Goal: Task Accomplishment & Management: Use online tool/utility

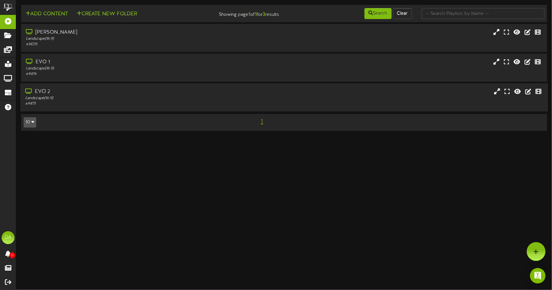
click at [294, 100] on div "EVO 2 Landscape ( 16:9 ) # 9475" at bounding box center [284, 97] width 528 height 18
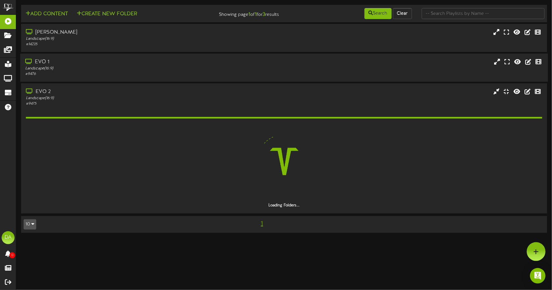
click at [278, 71] on div "EVO 1 Landscape ( 16:9 ) # 9476" at bounding box center [284, 68] width 528 height 18
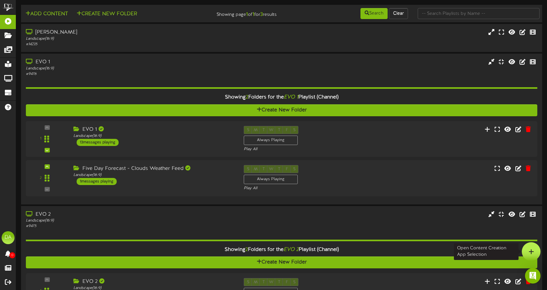
click at [535, 253] on div at bounding box center [531, 252] width 19 height 19
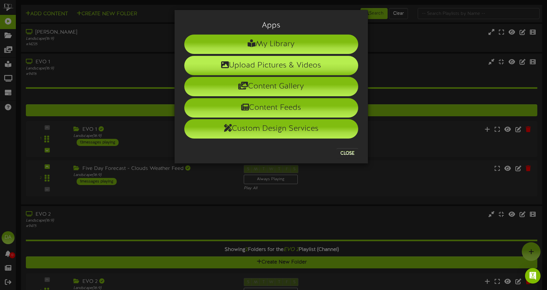
click at [266, 62] on li "Upload Pictures & Videos" at bounding box center [271, 65] width 174 height 19
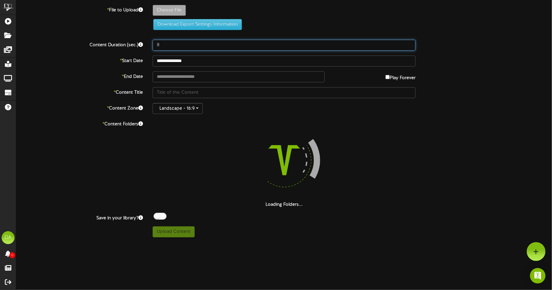
drag, startPoint x: 199, startPoint y: 48, endPoint x: 98, endPoint y: 47, distance: 101.2
click at [98, 47] on div "Content Duration (sec.) 8" at bounding box center [284, 45] width 546 height 11
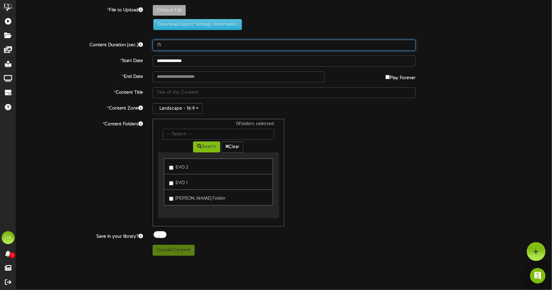
type input "75"
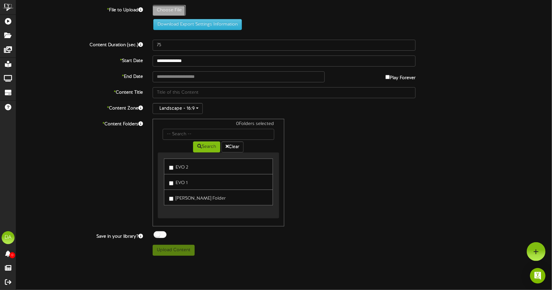
type input "**********"
type input "Backtoschoolparty-classicfuncenter-2025"
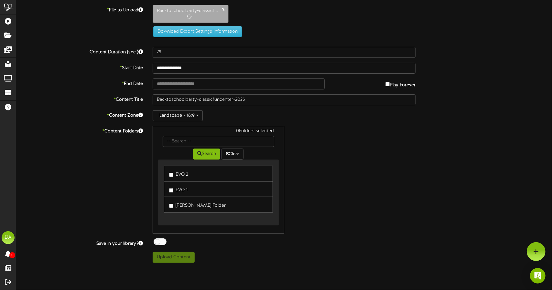
click at [173, 171] on label "EVO 2" at bounding box center [178, 173] width 19 height 9
click at [173, 185] on label "EVO 1" at bounding box center [178, 189] width 18 height 9
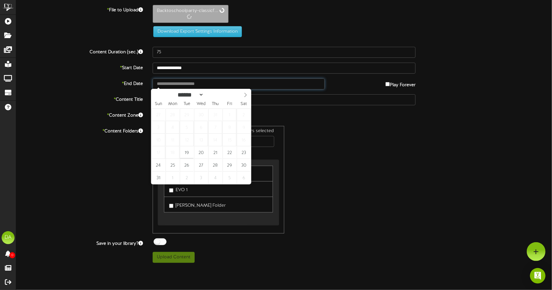
click at [237, 85] on input "text" at bounding box center [239, 84] width 172 height 11
type input "**********"
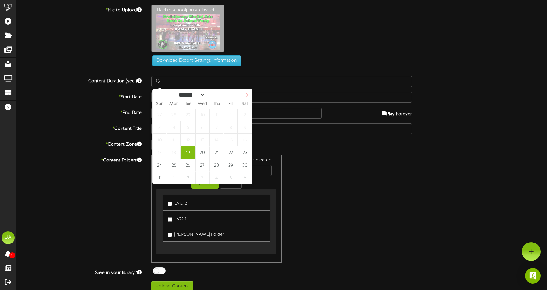
select select "*"
click at [246, 97] on icon at bounding box center [246, 95] width 5 height 5
type input "**********"
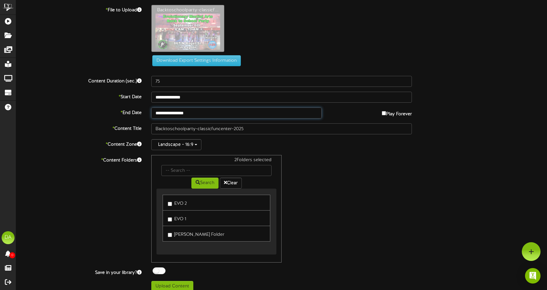
scroll to position [5, 0]
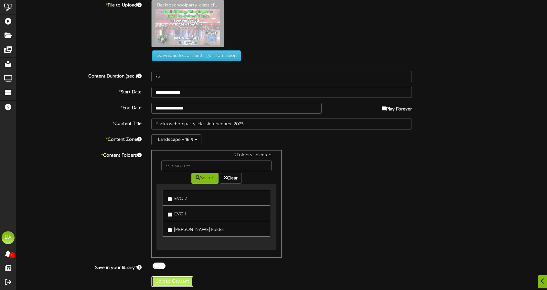
click at [184, 280] on button "Upload Content" at bounding box center [172, 282] width 42 height 11
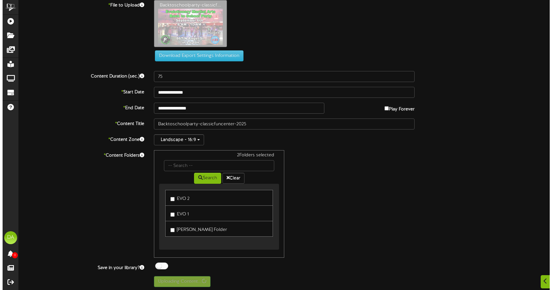
scroll to position [0, 0]
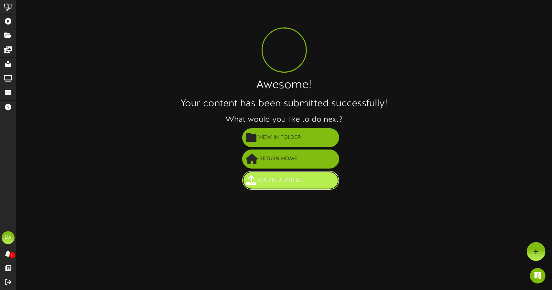
click at [307, 183] on button "Create Another" at bounding box center [290, 180] width 97 height 19
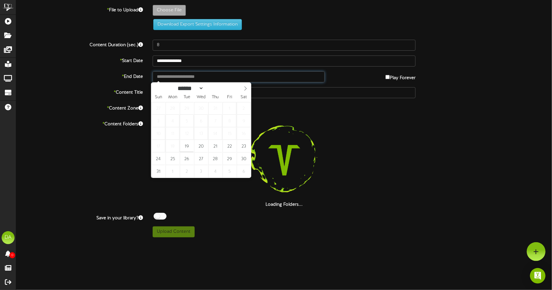
click at [192, 76] on input "text" at bounding box center [239, 76] width 172 height 11
type input "**********"
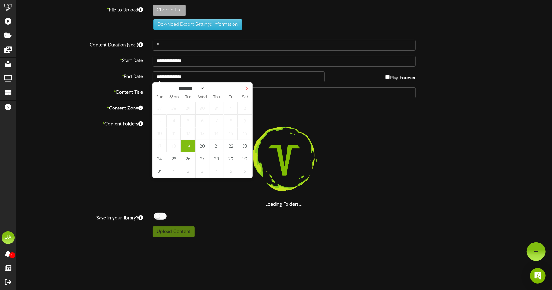
select select "*"
click at [246, 87] on icon at bounding box center [247, 88] width 2 height 4
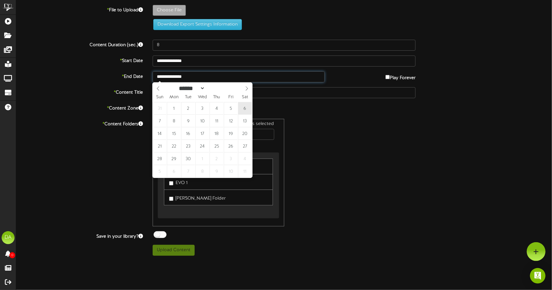
type input "**********"
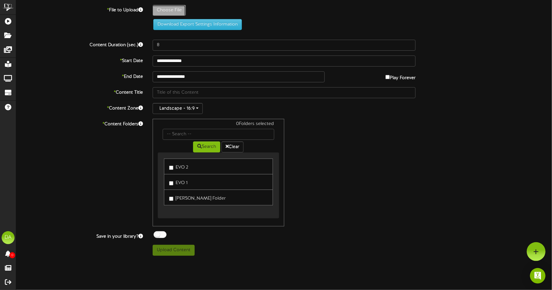
type input "**********"
type input "Backtoschoolparty-classicfuncenter-2025-Disclaimer"
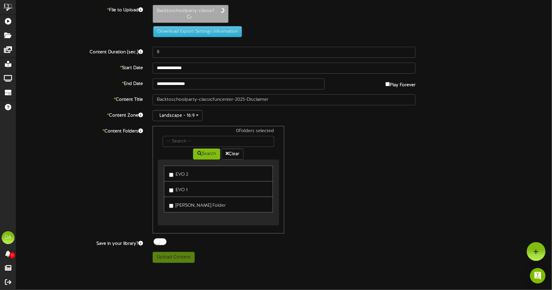
click at [179, 43] on div "**********" at bounding box center [284, 134] width 536 height 258
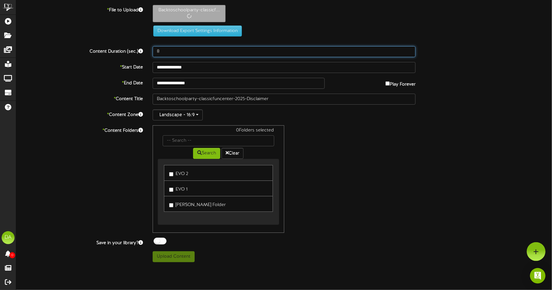
drag, startPoint x: 172, startPoint y: 53, endPoint x: 72, endPoint y: 54, distance: 100.3
click at [72, 54] on div "Content Duration (sec.) 8" at bounding box center [284, 51] width 546 height 11
type input "60"
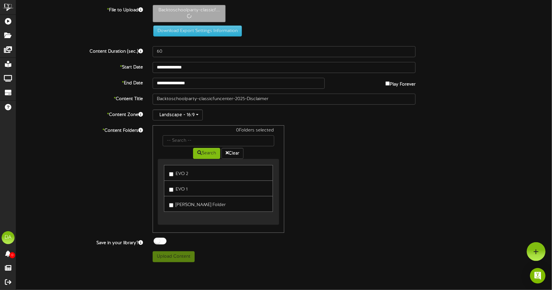
click at [188, 177] on link "EVO 2" at bounding box center [218, 173] width 109 height 16
click at [178, 175] on label "EVO 2" at bounding box center [178, 173] width 19 height 9
click at [173, 186] on label "EVO 1" at bounding box center [178, 188] width 18 height 9
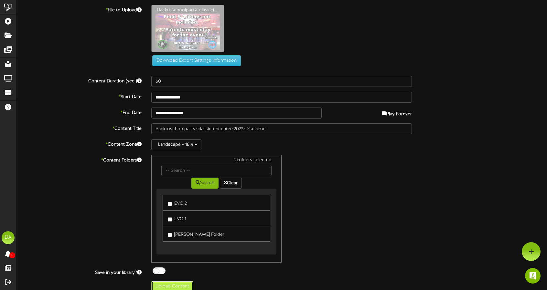
click at [179, 281] on button "Upload Content" at bounding box center [172, 286] width 42 height 11
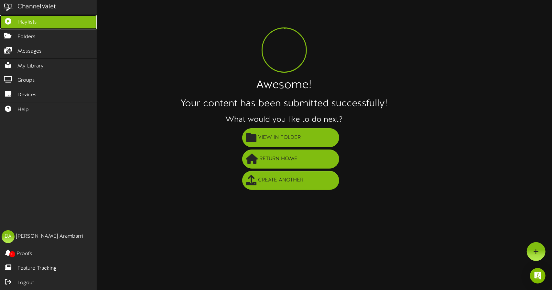
click at [32, 26] on link "Playlists" at bounding box center [48, 22] width 97 height 15
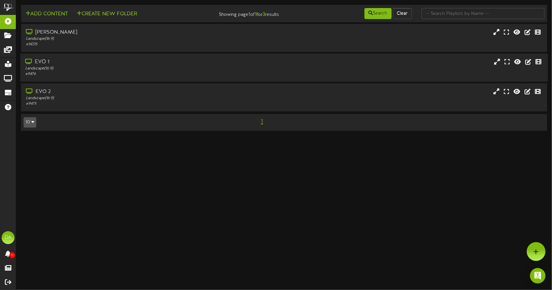
click at [163, 74] on div "# 9476" at bounding box center [130, 73] width 210 height 5
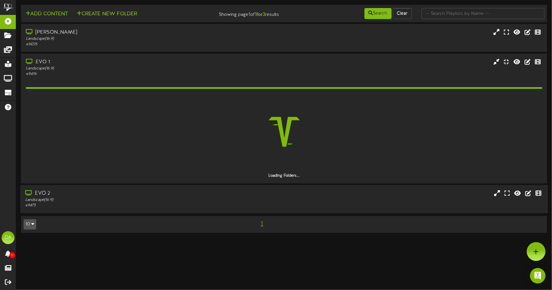
click at [160, 192] on div "EVO 2" at bounding box center [130, 193] width 210 height 7
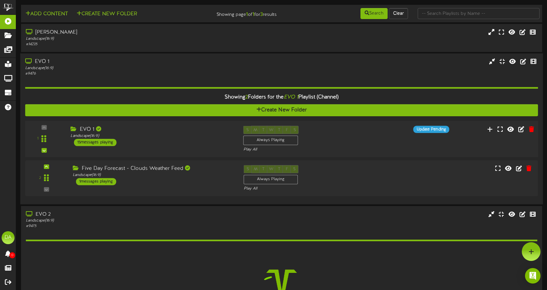
click at [186, 141] on div "EVO 1 Landscape ( 16:9 ) 15 messages playing" at bounding box center [152, 136] width 173 height 20
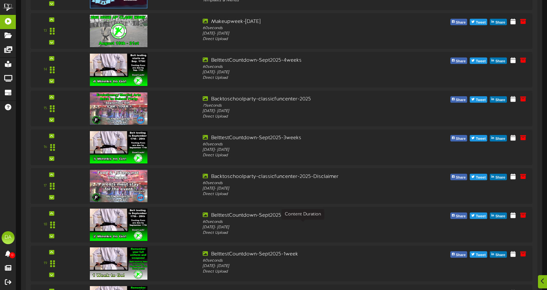
scroll to position [666, 0]
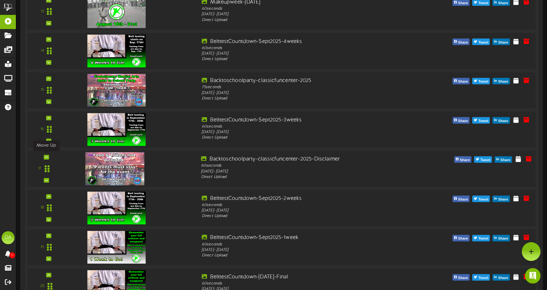
click at [49, 155] on div at bounding box center [46, 157] width 5 height 5
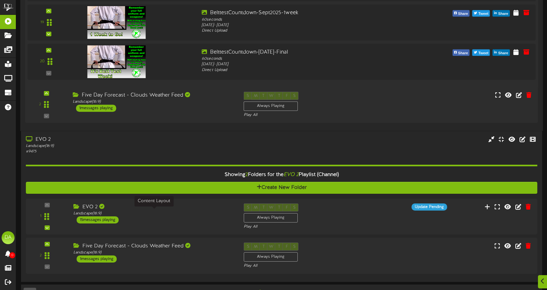
scroll to position [907, 0]
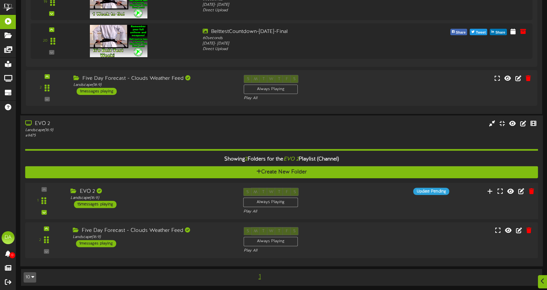
click at [164, 202] on div "EVO 2 Landscape ( 16:9 ) 15 messages playing" at bounding box center [152, 198] width 173 height 20
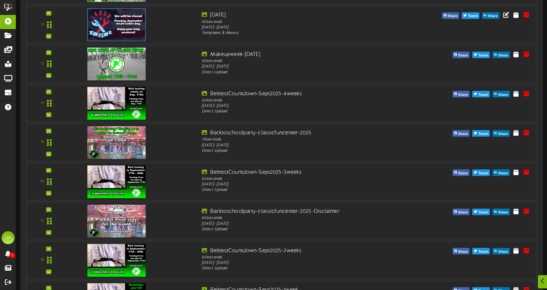
scroll to position [1583, 0]
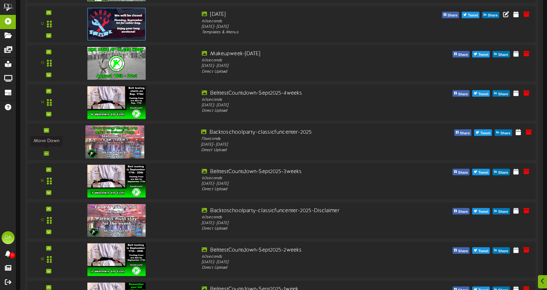
click at [48, 153] on icon at bounding box center [46, 153] width 3 height 3
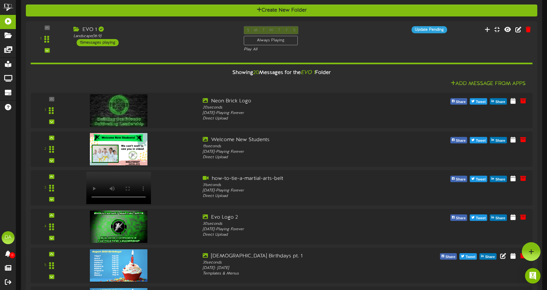
scroll to position [0, 0]
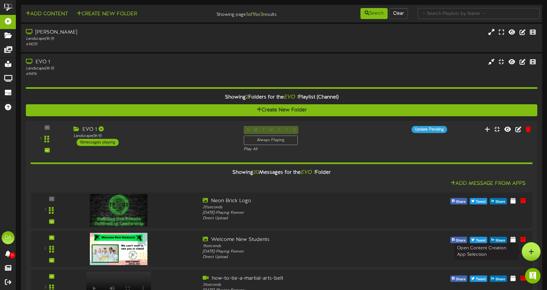
click at [534, 249] on icon at bounding box center [531, 252] width 5 height 6
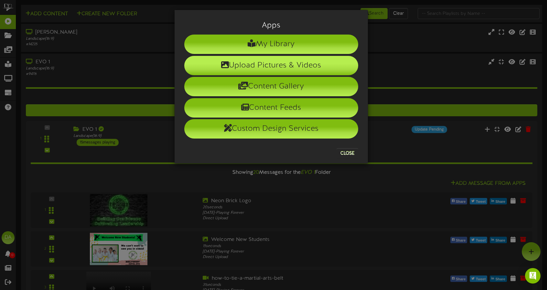
click at [274, 67] on li "Upload Pictures & Videos" at bounding box center [271, 65] width 174 height 19
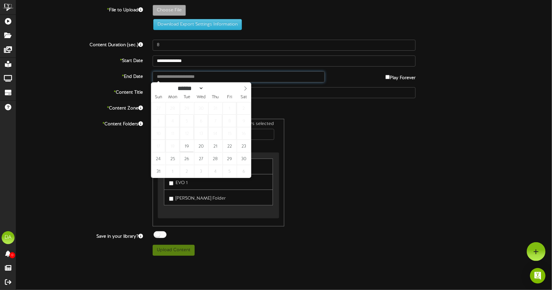
click at [207, 79] on input "text" at bounding box center [239, 76] width 172 height 11
type input "**********"
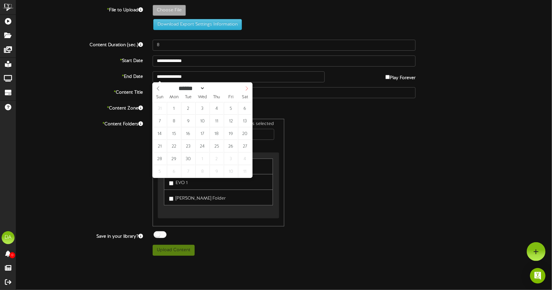
click at [250, 91] on span at bounding box center [246, 88] width 11 height 11
select select "*"
click at [250, 91] on span at bounding box center [246, 88] width 11 height 11
type input "**********"
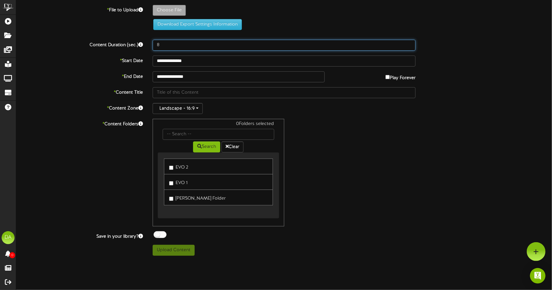
click at [178, 45] on input "8" at bounding box center [284, 45] width 263 height 11
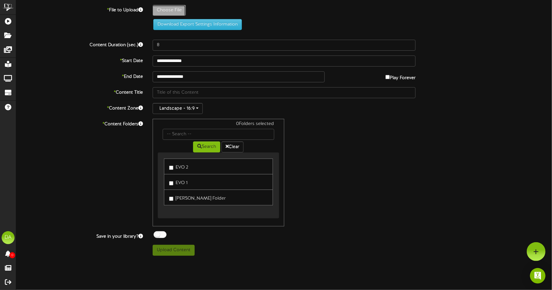
type input "**********"
type input "ema-weapons-level-up-competition-students"
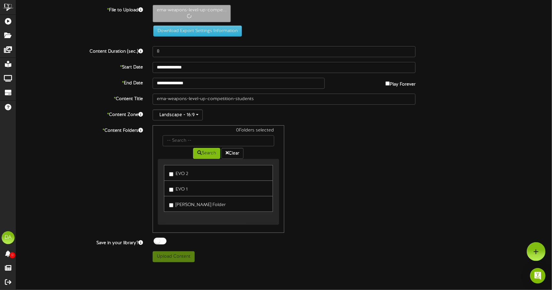
click at [168, 190] on link "EVO 1" at bounding box center [218, 189] width 109 height 16
click at [276, 20] on div "ema-weapons-level-up-compe..." at bounding box center [352, 15] width 409 height 21
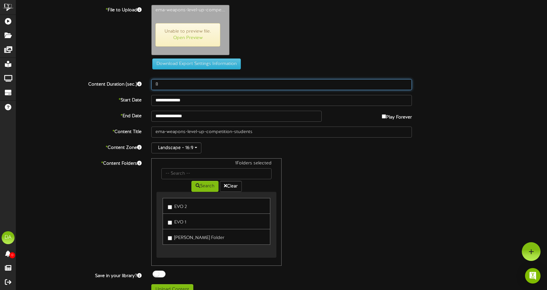
drag, startPoint x: 184, startPoint y: 83, endPoint x: 105, endPoint y: 101, distance: 80.3
click at [105, 101] on div "**********" at bounding box center [281, 150] width 531 height 291
type input "51"
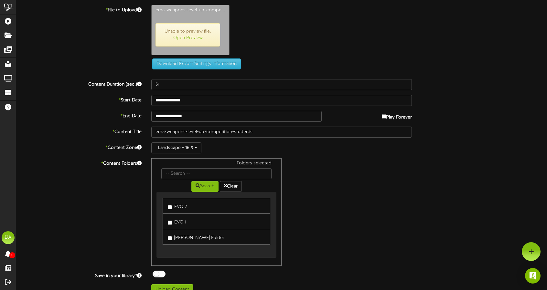
click at [346, 209] on div "1 Folders selected Search Clear EVO 2 EVO 1" at bounding box center [282, 212] width 270 height 108
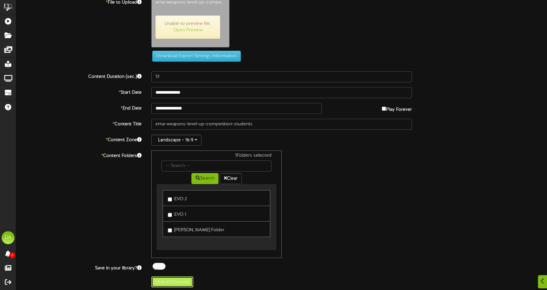
click at [177, 282] on button "Upload Content" at bounding box center [172, 282] width 42 height 11
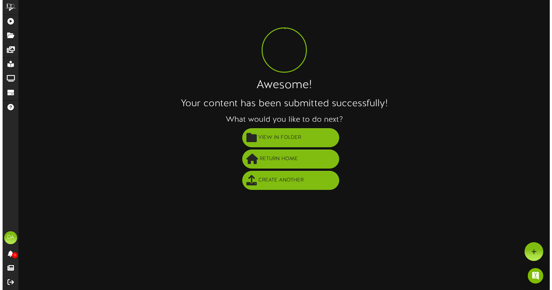
scroll to position [0, 0]
